Goal: Task Accomplishment & Management: Use online tool/utility

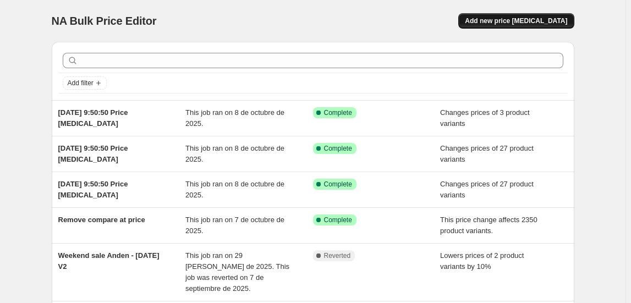
click at [522, 22] on span "Add new price change job" at bounding box center [516, 21] width 102 height 9
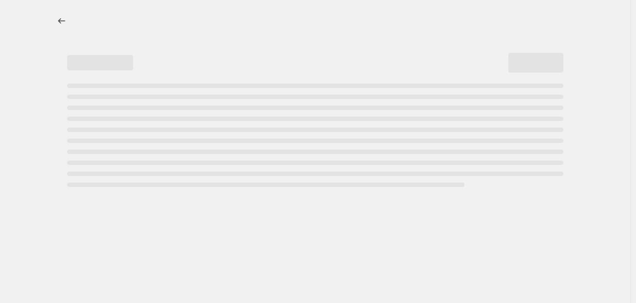
select select "percentage"
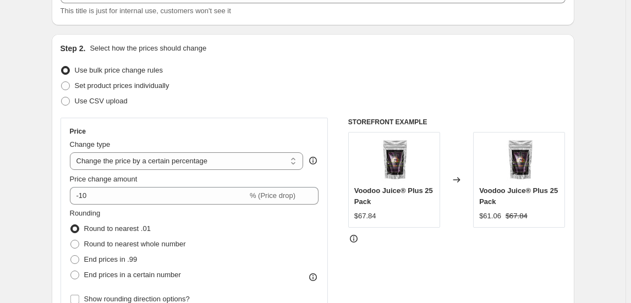
scroll to position [100, 0]
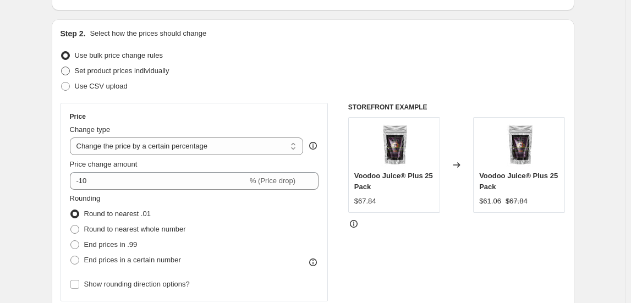
click at [150, 74] on span "Set product prices individually" at bounding box center [122, 71] width 95 height 8
click at [62, 67] on input "Set product prices individually" at bounding box center [61, 67] width 1 height 1
radio input "true"
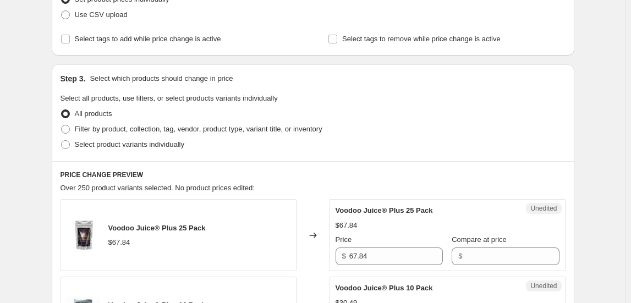
scroll to position [200, 0]
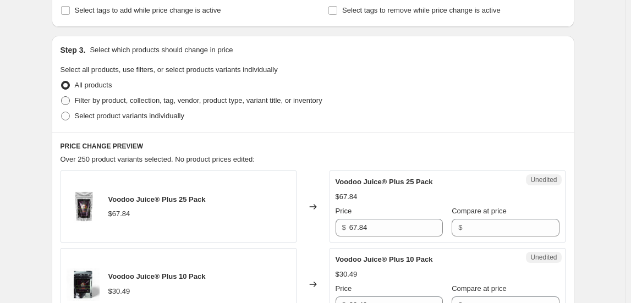
click at [228, 100] on span "Filter by product, collection, tag, vendor, product type, variant title, or inv…" at bounding box center [199, 100] width 248 height 8
click at [62, 97] on input "Filter by product, collection, tag, vendor, product type, variant title, or inv…" at bounding box center [61, 96] width 1 height 1
radio input "true"
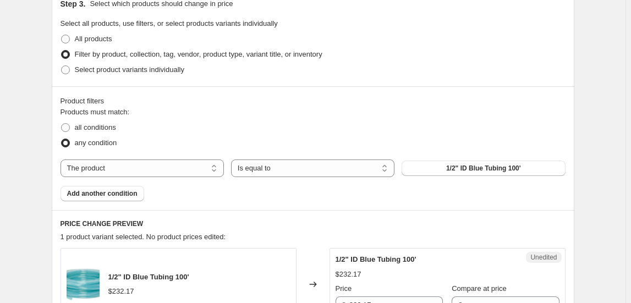
scroll to position [300, 0]
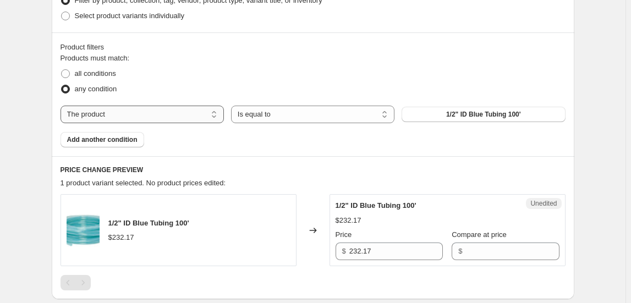
click at [102, 116] on select "The product The product's collection The product's tag The product's vendor The…" at bounding box center [142, 115] width 163 height 18
select select "collection"
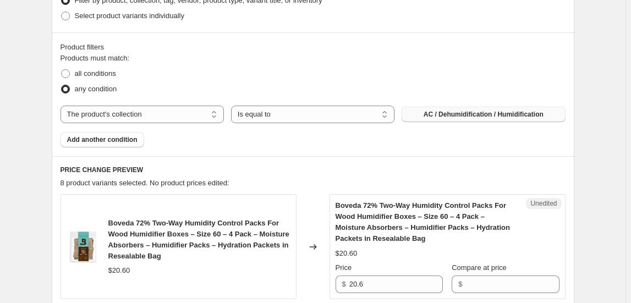
click at [471, 116] on span "AC / Dehumidification / Humidification" at bounding box center [484, 114] width 120 height 9
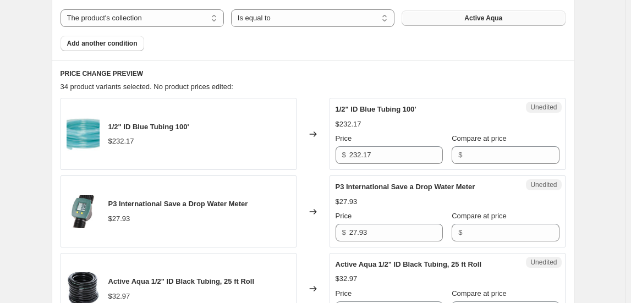
scroll to position [400, 0]
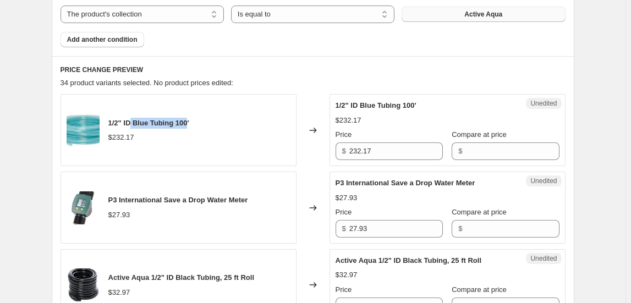
drag, startPoint x: 192, startPoint y: 119, endPoint x: 136, endPoint y: 125, distance: 55.9
click at [136, 125] on span "1/2" ID Blue Tubing 100'" at bounding box center [148, 123] width 81 height 8
drag, startPoint x: 197, startPoint y: 120, endPoint x: 109, endPoint y: 125, distance: 88.1
click at [109, 125] on div "1/2" ID Blue Tubing 100' $232.17" at bounding box center [179, 130] width 236 height 72
copy span "1/2" ID Blue Tubing 100'"
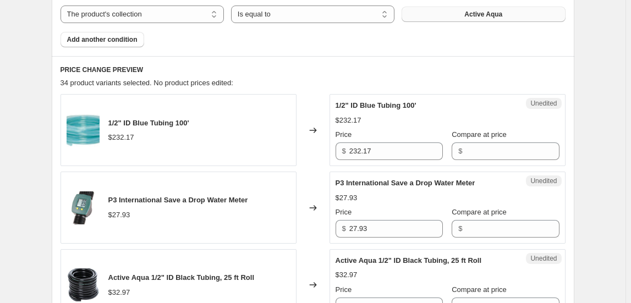
click at [189, 132] on div "$232.17" at bounding box center [148, 137] width 81 height 11
drag, startPoint x: 108, startPoint y: 121, endPoint x: 194, endPoint y: 123, distance: 85.8
click at [194, 123] on div "1/2" ID Blue Tubing 100' $232.17" at bounding box center [179, 130] width 236 height 72
drag, startPoint x: 223, startPoint y: 141, endPoint x: 217, endPoint y: 141, distance: 6.1
click at [223, 141] on div "1/2" ID Blue Tubing 100' $232.17" at bounding box center [179, 130] width 236 height 72
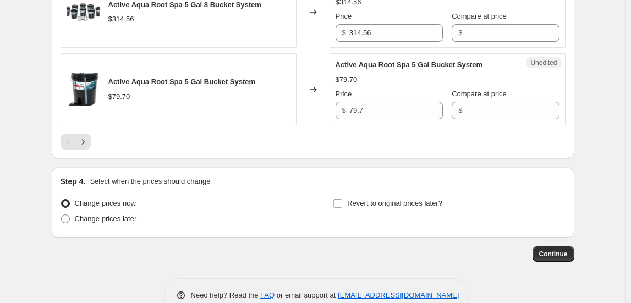
scroll to position [2030, 0]
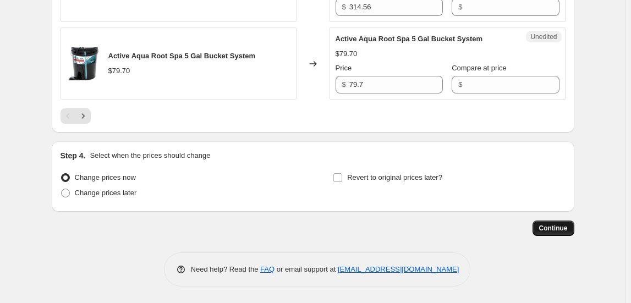
click at [550, 226] on span "Continue" at bounding box center [553, 228] width 29 height 9
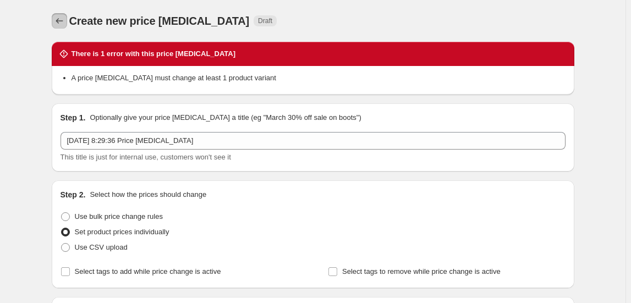
click at [60, 21] on icon "Price change jobs" at bounding box center [59, 21] width 7 height 6
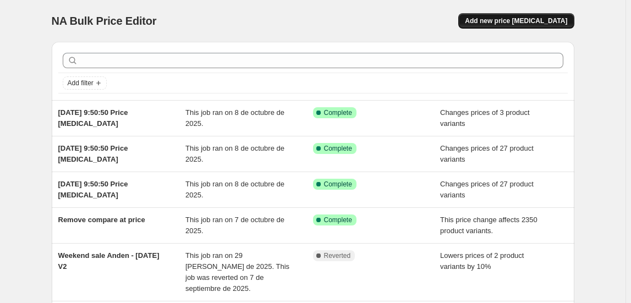
click at [509, 22] on span "Add new price change job" at bounding box center [516, 21] width 102 height 9
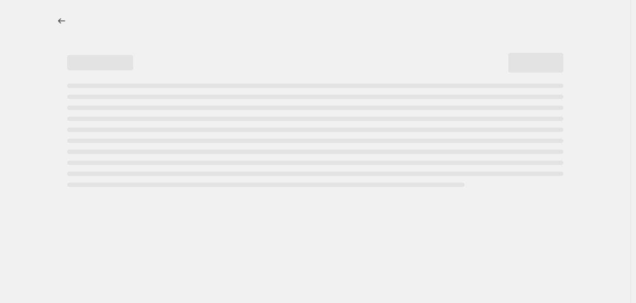
select select "percentage"
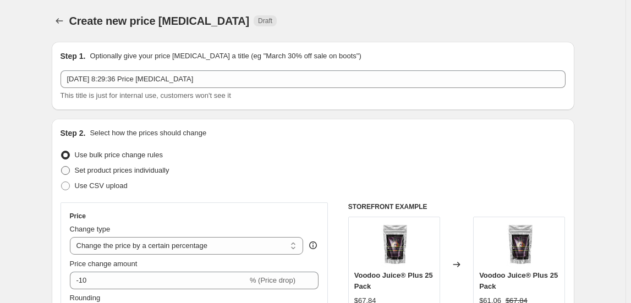
click at [94, 172] on span "Set product prices individually" at bounding box center [122, 170] width 95 height 8
click at [62, 167] on input "Set product prices individually" at bounding box center [61, 166] width 1 height 1
radio input "true"
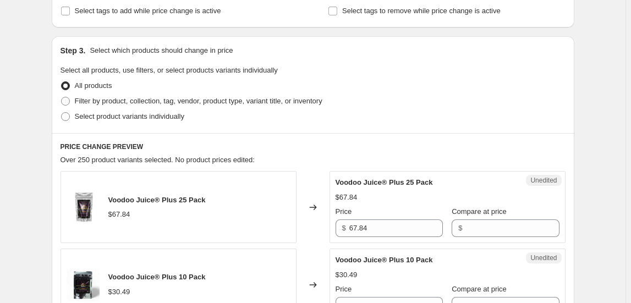
scroll to position [200, 0]
click at [106, 102] on span "Filter by product, collection, tag, vendor, product type, variant title, or inv…" at bounding box center [199, 100] width 248 height 8
click at [62, 97] on input "Filter by product, collection, tag, vendor, product type, variant title, or inv…" at bounding box center [61, 96] width 1 height 1
radio input "true"
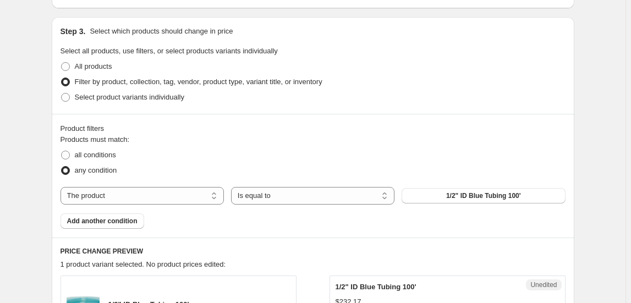
scroll to position [250, 0]
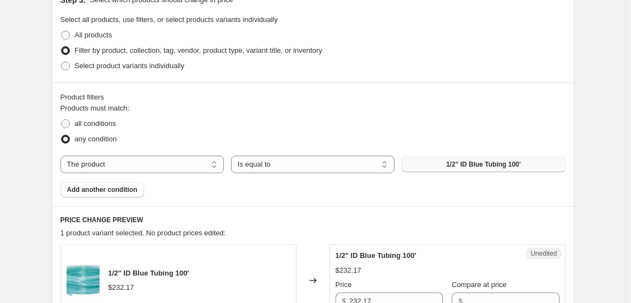
click at [480, 161] on span "1/2" ID Blue Tubing 100'" at bounding box center [483, 164] width 75 height 9
click at [449, 166] on span "1/2" ID Blue Tubing 100'" at bounding box center [483, 164] width 75 height 9
click at [185, 154] on div "Products must match: all conditions any condition The product The product's col…" at bounding box center [313, 150] width 505 height 95
click at [186, 165] on select "The product The product's collection The product's tag The product's vendor The…" at bounding box center [142, 165] width 163 height 18
select select "collection"
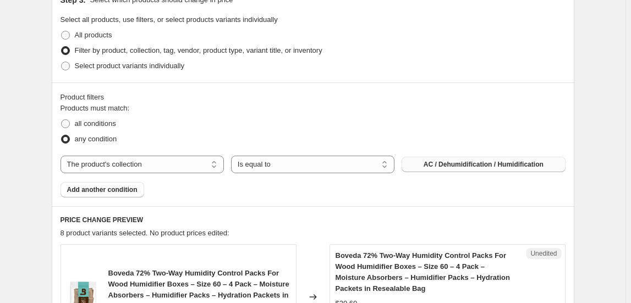
drag, startPoint x: 480, startPoint y: 156, endPoint x: 480, endPoint y: 171, distance: 14.9
click at [480, 163] on div "The product The product's collection The product's tag The product's vendor The…" at bounding box center [313, 165] width 505 height 18
click at [481, 163] on span "AC / Dehumidification / Humidification" at bounding box center [484, 164] width 120 height 9
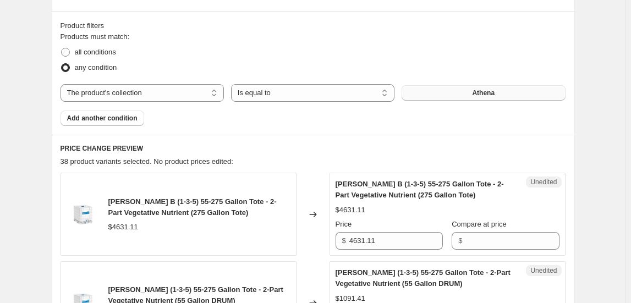
scroll to position [400, 0]
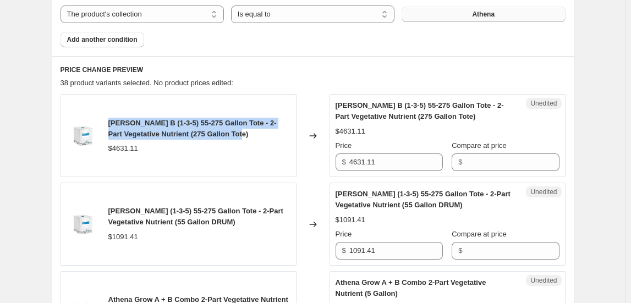
drag, startPoint x: 111, startPoint y: 121, endPoint x: 243, endPoint y: 131, distance: 132.4
click at [243, 131] on div "Athena Grow B (1-3-5) 55-275 Gallon Tote - 2-Part Vegetative Nutrient (275 Gall…" at bounding box center [199, 129] width 182 height 22
copy span "Athena Grow B (1-3-5) 55-275 Gallon Tote - 2-Part Vegetative Nutrient (275 Gall…"
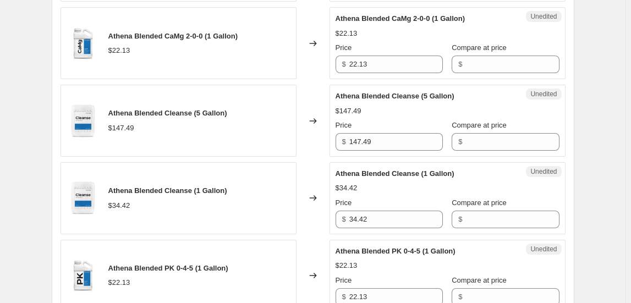
scroll to position [1150, 0]
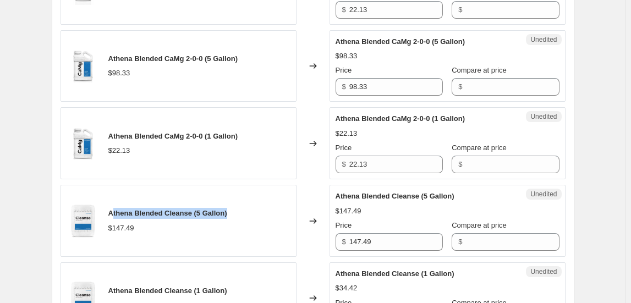
drag, startPoint x: 114, startPoint y: 210, endPoint x: 233, endPoint y: 210, distance: 118.8
click at [233, 210] on div "Athena Blended Cleanse (5 Gallon) $147.49" at bounding box center [179, 221] width 236 height 72
click at [131, 209] on span "Athena Blended Cleanse (5 Gallon)" at bounding box center [167, 213] width 119 height 8
drag, startPoint x: 111, startPoint y: 210, endPoint x: 241, endPoint y: 210, distance: 130.4
click at [241, 210] on div "Athena Blended Cleanse (5 Gallon) $147.49" at bounding box center [179, 221] width 236 height 72
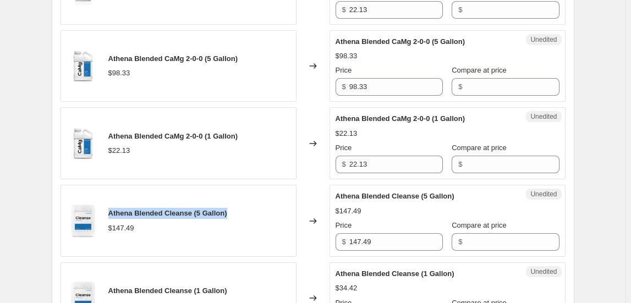
copy span "Athena Blended Cleanse (5 Gallon)"
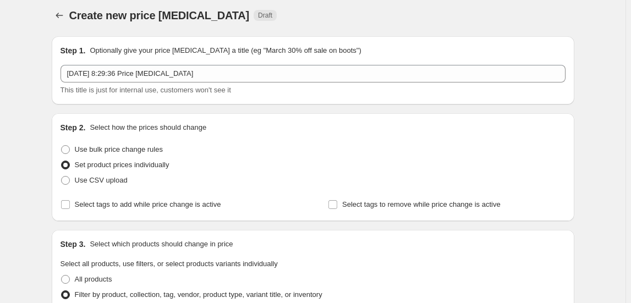
scroll to position [0, 0]
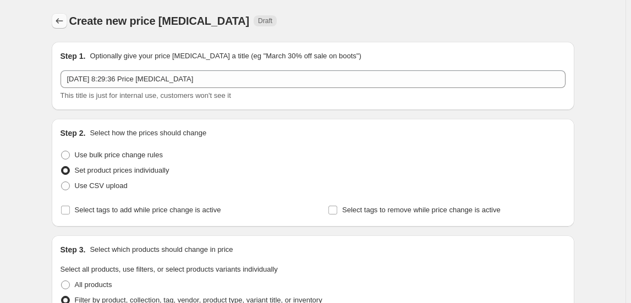
click at [58, 18] on icon "Price change jobs" at bounding box center [59, 20] width 11 height 11
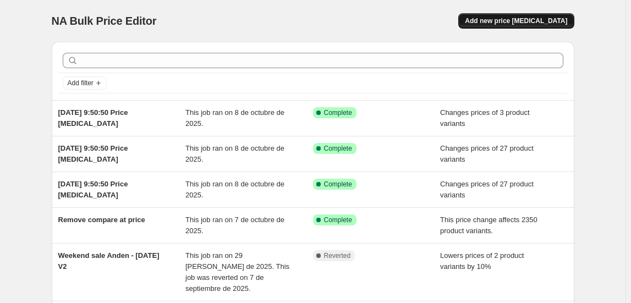
click at [510, 21] on span "Add new price change job" at bounding box center [516, 21] width 102 height 9
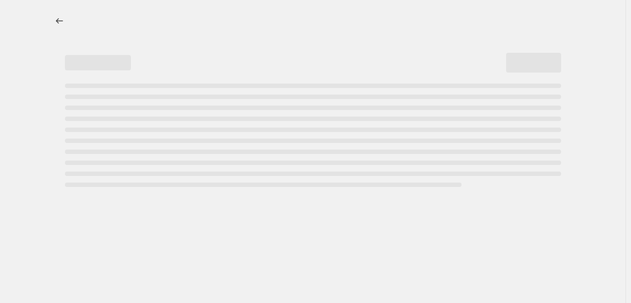
select select "percentage"
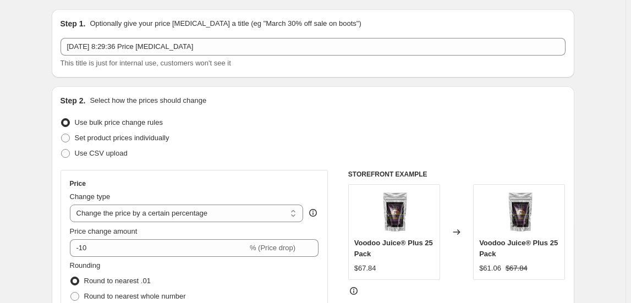
scroll to position [100, 0]
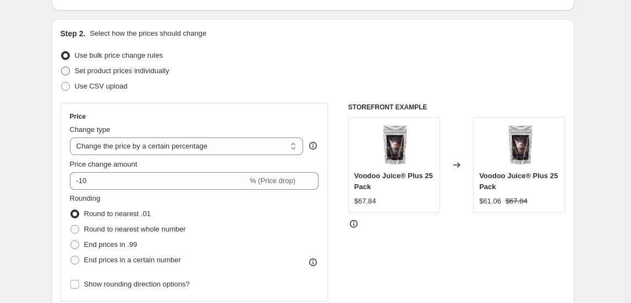
click at [127, 68] on span "Set product prices individually" at bounding box center [122, 71] width 95 height 8
click at [62, 67] on input "Set product prices individually" at bounding box center [61, 67] width 1 height 1
radio input "true"
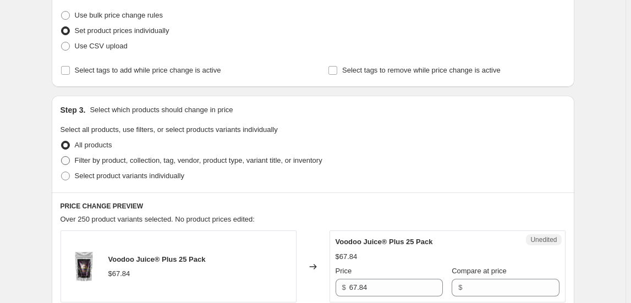
scroll to position [200, 0]
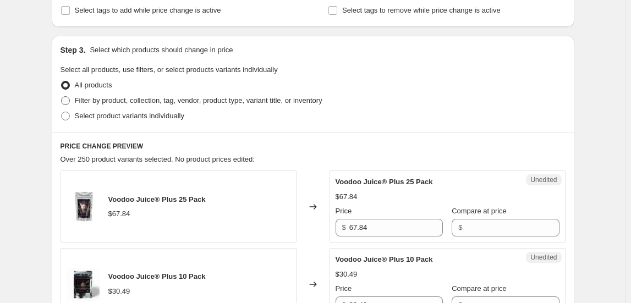
click at [108, 103] on span "Filter by product, collection, tag, vendor, product type, variant title, or inv…" at bounding box center [199, 100] width 248 height 8
click at [62, 97] on input "Filter by product, collection, tag, vendor, product type, variant title, or inv…" at bounding box center [61, 96] width 1 height 1
radio input "true"
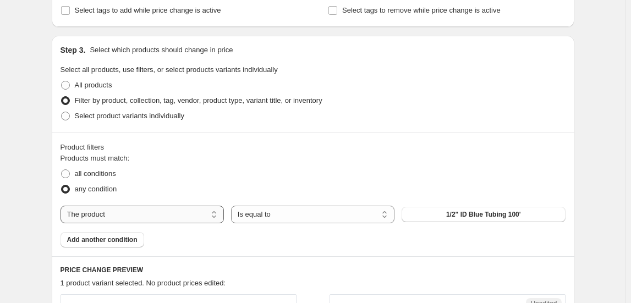
click at [160, 213] on select "The product The product's collection The product's tag The product's vendor The…" at bounding box center [142, 215] width 163 height 18
select select "collection"
click at [496, 218] on span "AC / Dehumidification / Humidification" at bounding box center [484, 214] width 120 height 9
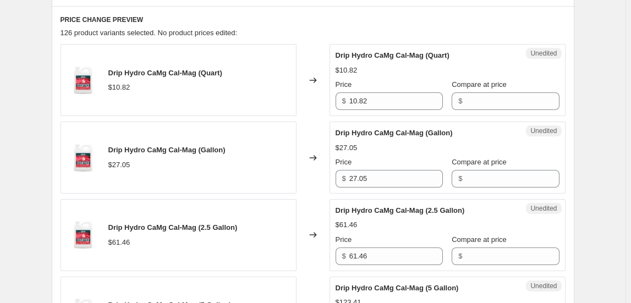
scroll to position [450, 0]
drag, startPoint x: 230, startPoint y: 71, endPoint x: 108, endPoint y: 72, distance: 121.6
click at [108, 72] on div "Drip Hydro CaMg Cal-Mag (Quart) $10.82" at bounding box center [179, 80] width 236 height 72
copy span "Drip Hydro CaMg Cal-Mag (Quart)"
click at [162, 89] on div "$10.82" at bounding box center [165, 87] width 114 height 11
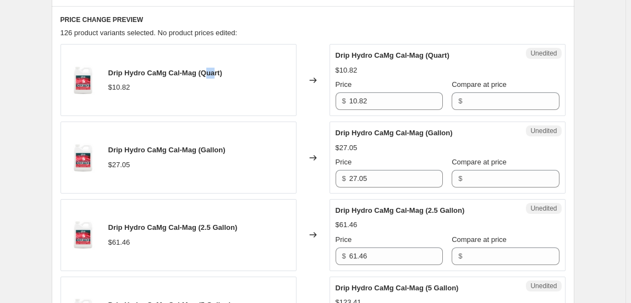
drag, startPoint x: 214, startPoint y: 73, endPoint x: 221, endPoint y: 73, distance: 7.2
click at [221, 73] on span "Drip Hydro CaMg Cal-Mag (Quart)" at bounding box center [165, 73] width 114 height 8
click at [210, 70] on span "Drip Hydro CaMg Cal-Mag (Quart)" at bounding box center [165, 73] width 114 height 8
drag, startPoint x: 207, startPoint y: 70, endPoint x: 227, endPoint y: 72, distance: 19.3
click at [222, 72] on span "Drip Hydro CaMg Cal-Mag (Quart)" at bounding box center [165, 73] width 114 height 8
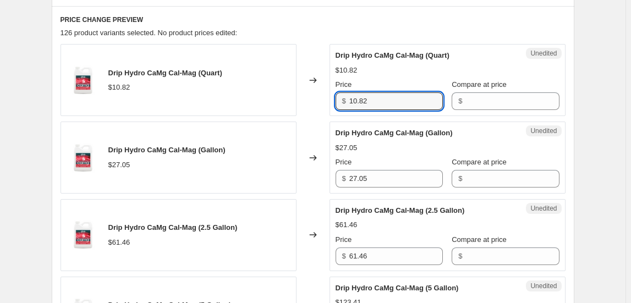
drag, startPoint x: 359, startPoint y: 99, endPoint x: 316, endPoint y: 100, distance: 42.4
click at [317, 100] on div "Drip Hydro CaMg Cal-Mag (Quart) $10.82 Changed to Unedited Drip Hydro CaMg Cal-…" at bounding box center [313, 80] width 505 height 72
type input "13.32"
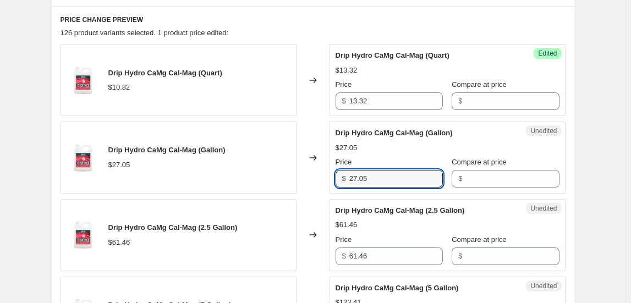
drag, startPoint x: 380, startPoint y: 178, endPoint x: 323, endPoint y: 184, distance: 57.0
click at [323, 184] on div "Drip Hydro CaMg Cal-Mag (Gallon) $27.05 Changed to Unedited Drip Hydro CaMg Cal…" at bounding box center [313, 158] width 505 height 72
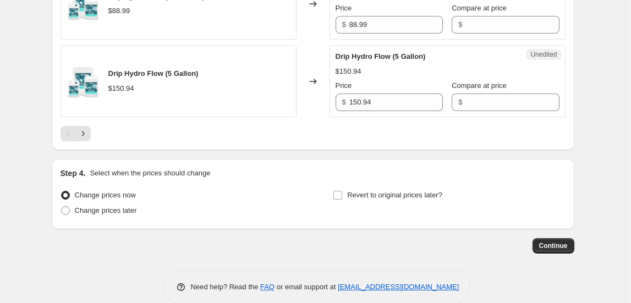
scroll to position [1931, 0]
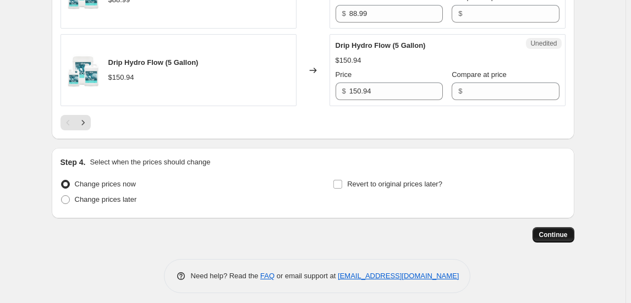
type input "33.32"
click at [543, 232] on span "Continue" at bounding box center [553, 234] width 29 height 9
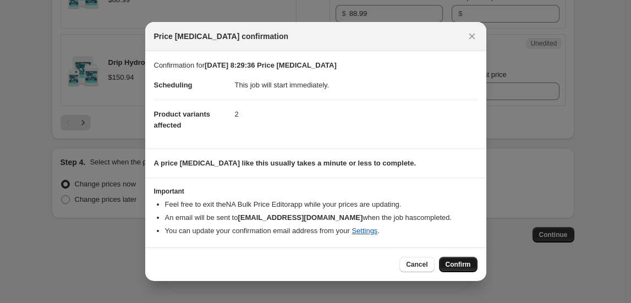
click at [469, 266] on span "Confirm" at bounding box center [458, 264] width 25 height 9
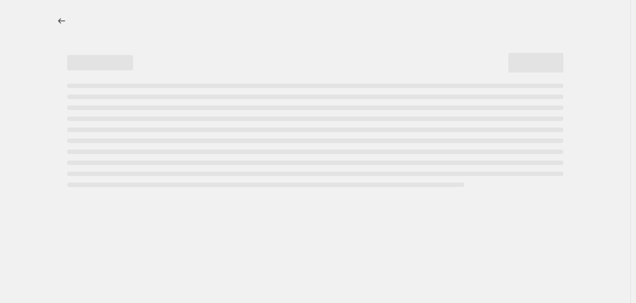
select select "collection"
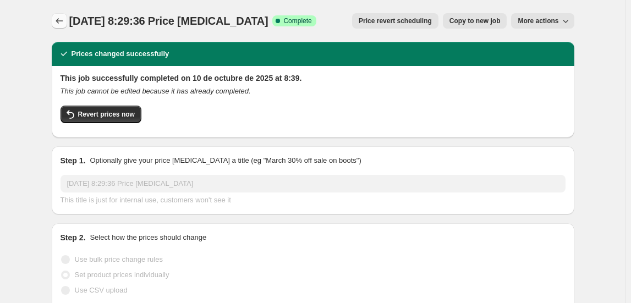
click at [62, 22] on icon "Price change jobs" at bounding box center [59, 20] width 11 height 11
